Goal: Task Accomplishment & Management: Use online tool/utility

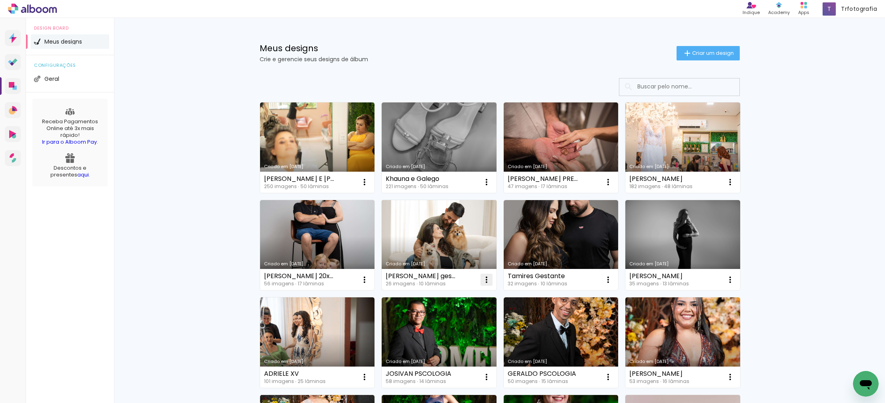
click at [485, 282] on iron-icon at bounding box center [487, 280] width 10 height 10
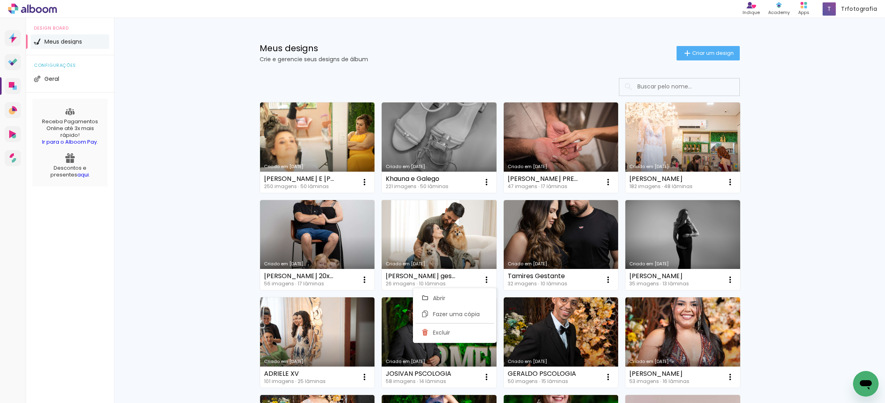
click at [458, 253] on link "Criado em [DATE]" at bounding box center [439, 245] width 115 height 90
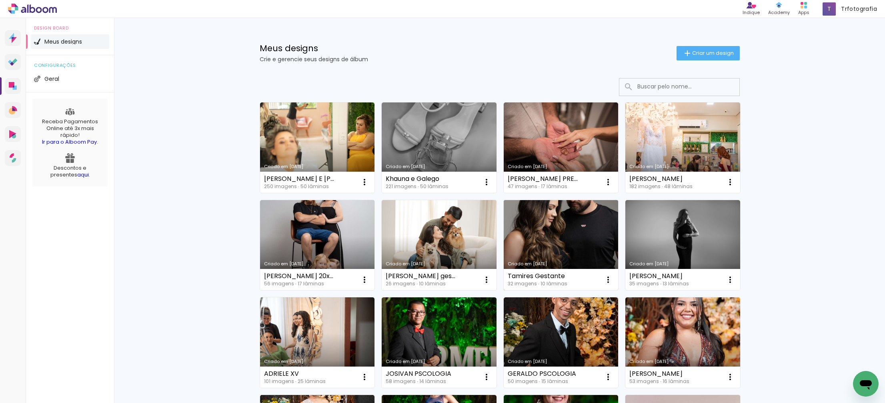
click at [568, 233] on link "Criado em [DATE]" at bounding box center [561, 245] width 115 height 90
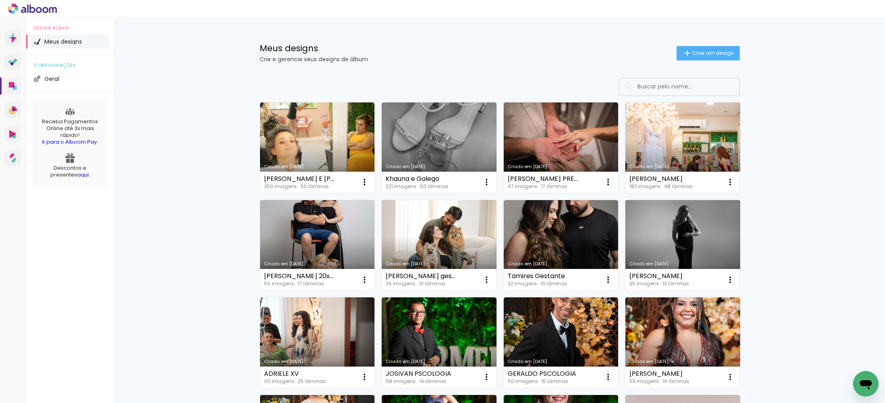
click at [662, 241] on link "Criado em [DATE]" at bounding box center [683, 245] width 115 height 90
